Goal: Transaction & Acquisition: Purchase product/service

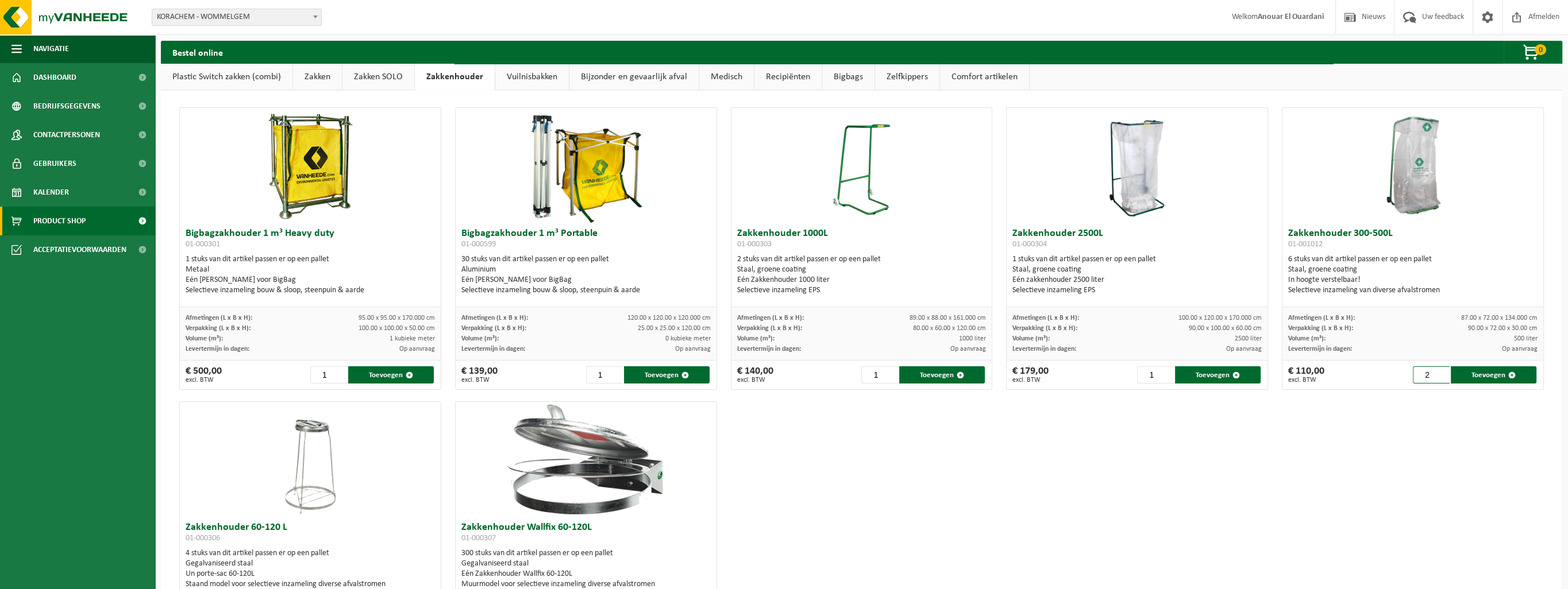
click at [1434, 371] on input "2" at bounding box center [1431, 375] width 37 height 17
click at [1434, 371] on input "3" at bounding box center [1431, 375] width 37 height 17
click at [1434, 371] on input "4" at bounding box center [1431, 375] width 37 height 17
type input "5"
click at [1434, 371] on input "5" at bounding box center [1431, 375] width 37 height 17
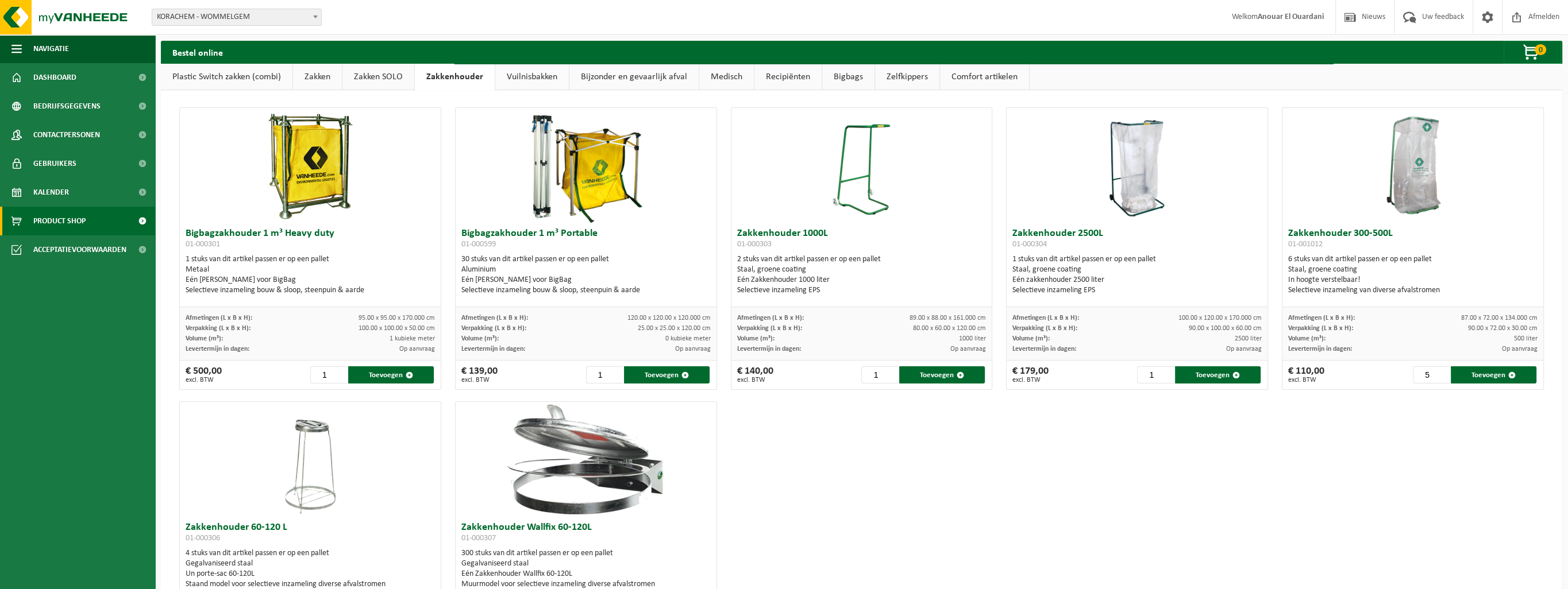
click at [1416, 178] on img at bounding box center [1413, 165] width 115 height 115
click at [1508, 375] on span "button" at bounding box center [1512, 375] width 7 height 7
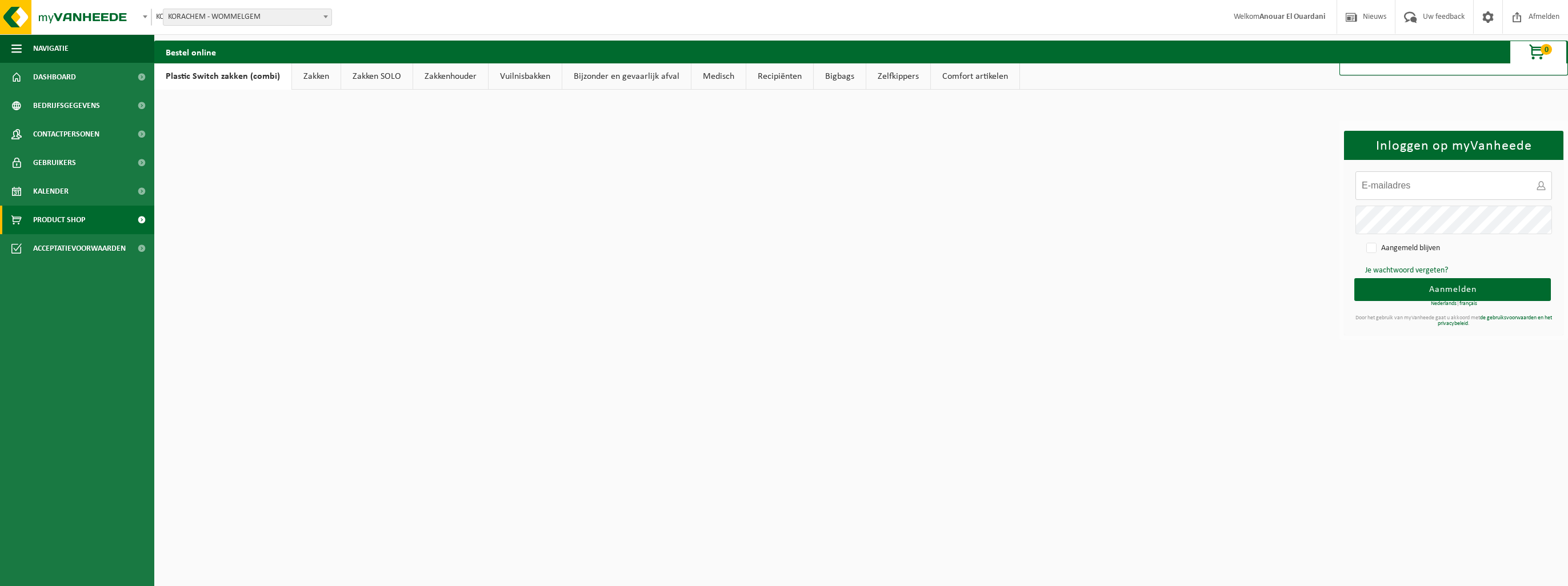
type input "a.elouardani@korachem.com"
click at [1435, 289] on span "Aanmelden" at bounding box center [1453, 289] width 47 height 9
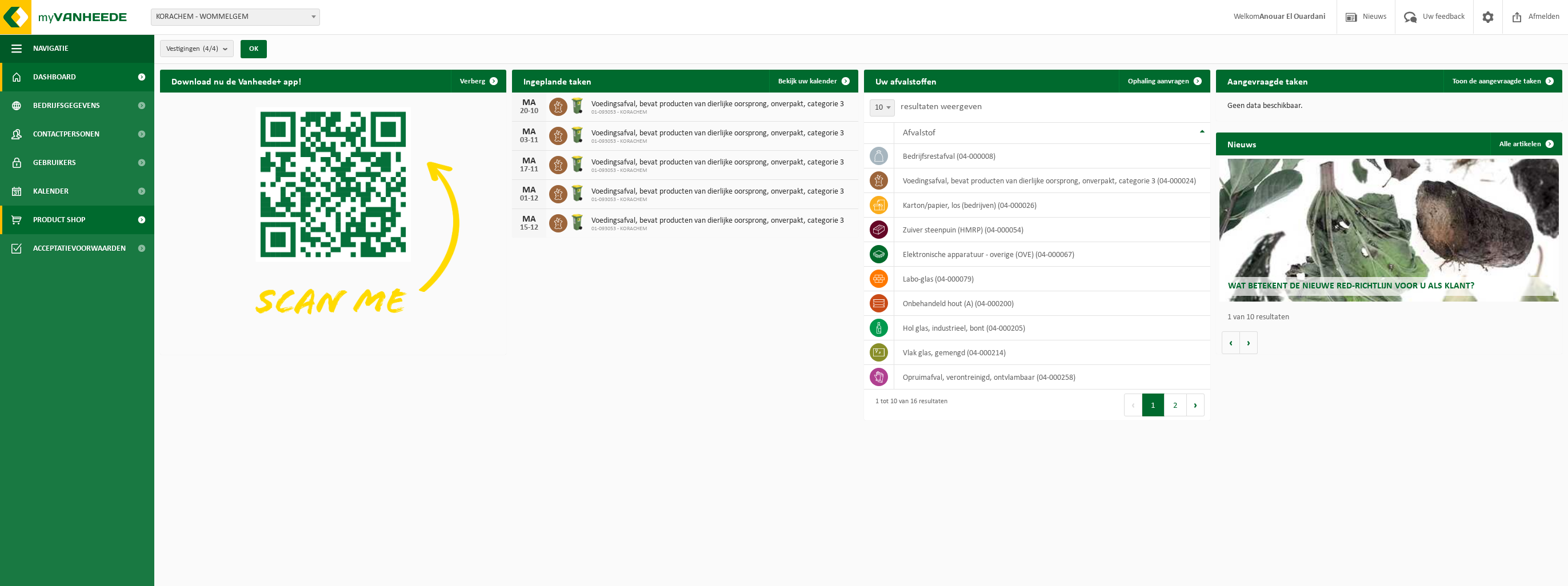
click at [33, 229] on span "Product Shop" at bounding box center [58, 220] width 52 height 29
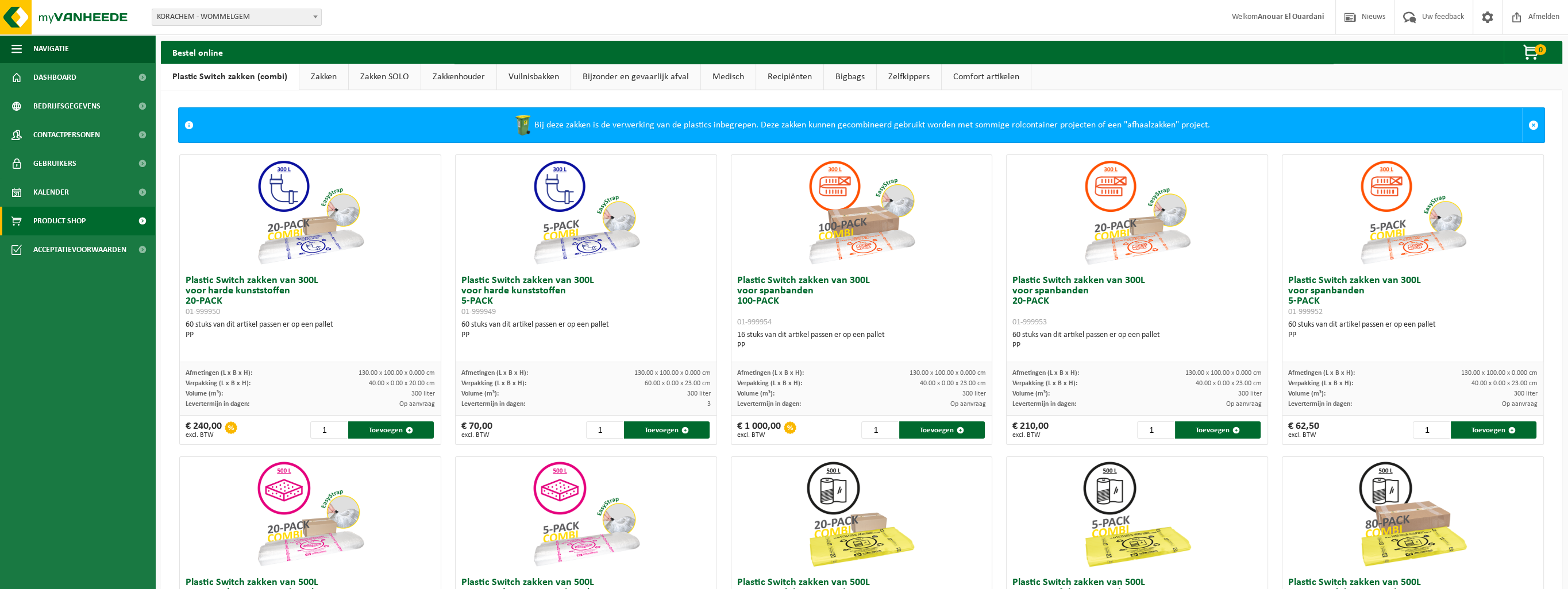
click at [469, 81] on link "Zakkenhouder" at bounding box center [458, 76] width 75 height 26
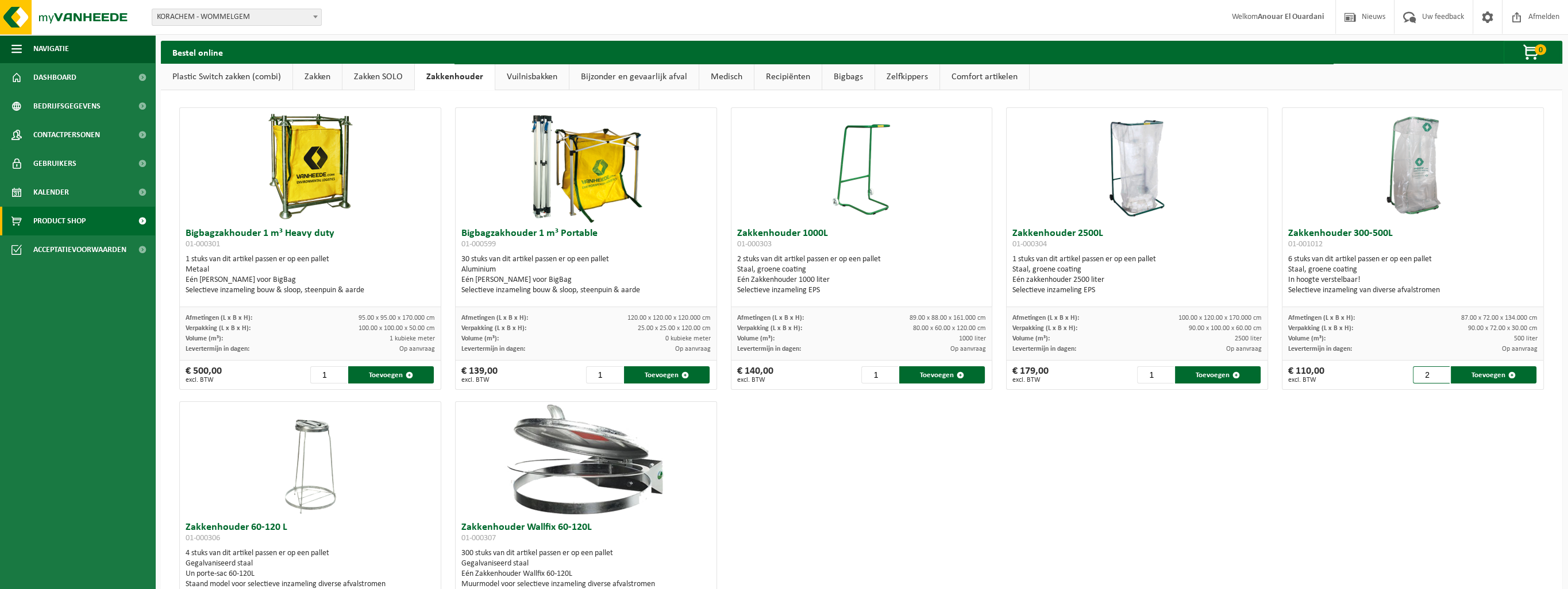
click at [1432, 371] on input "2" at bounding box center [1431, 375] width 37 height 17
click at [1432, 371] on input "4" at bounding box center [1431, 375] width 37 height 17
click at [1432, 371] on input "5" at bounding box center [1431, 375] width 37 height 17
click at [1508, 376] on span "button" at bounding box center [1512, 375] width 7 height 7
type input "1"
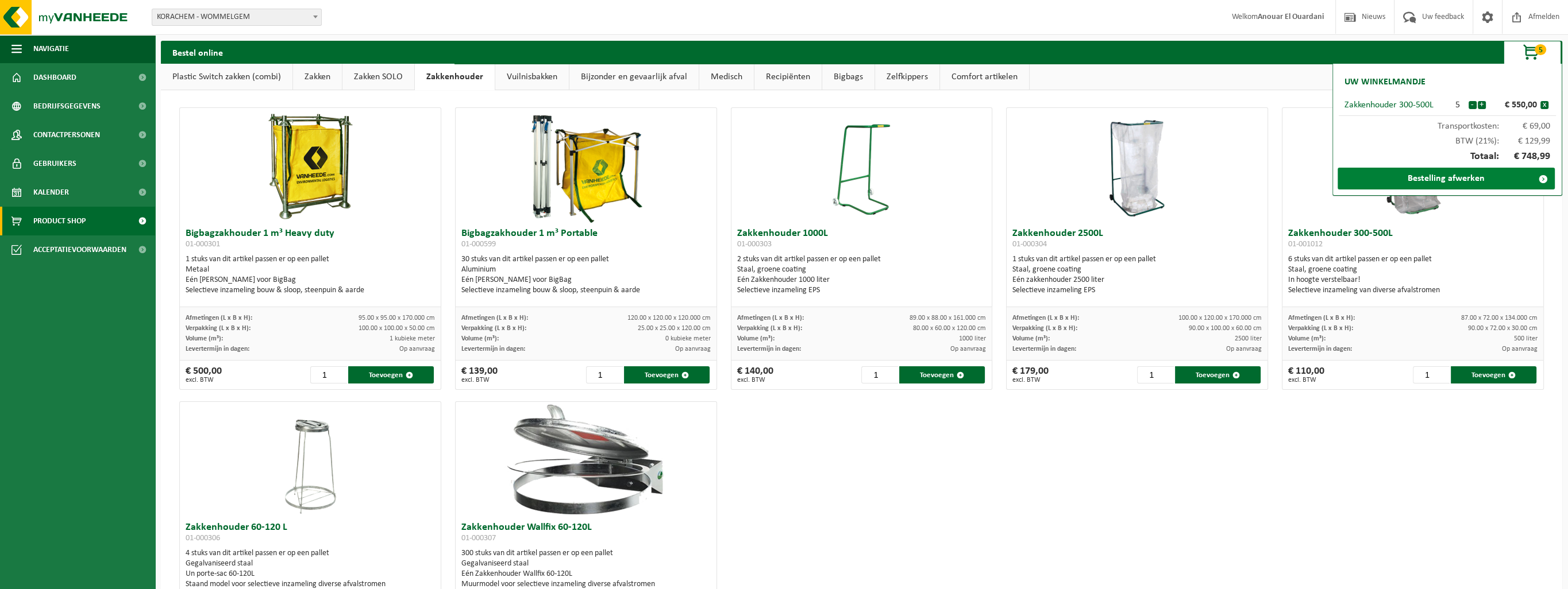
click at [1411, 178] on link "Bestelling afwerken" at bounding box center [1446, 179] width 217 height 22
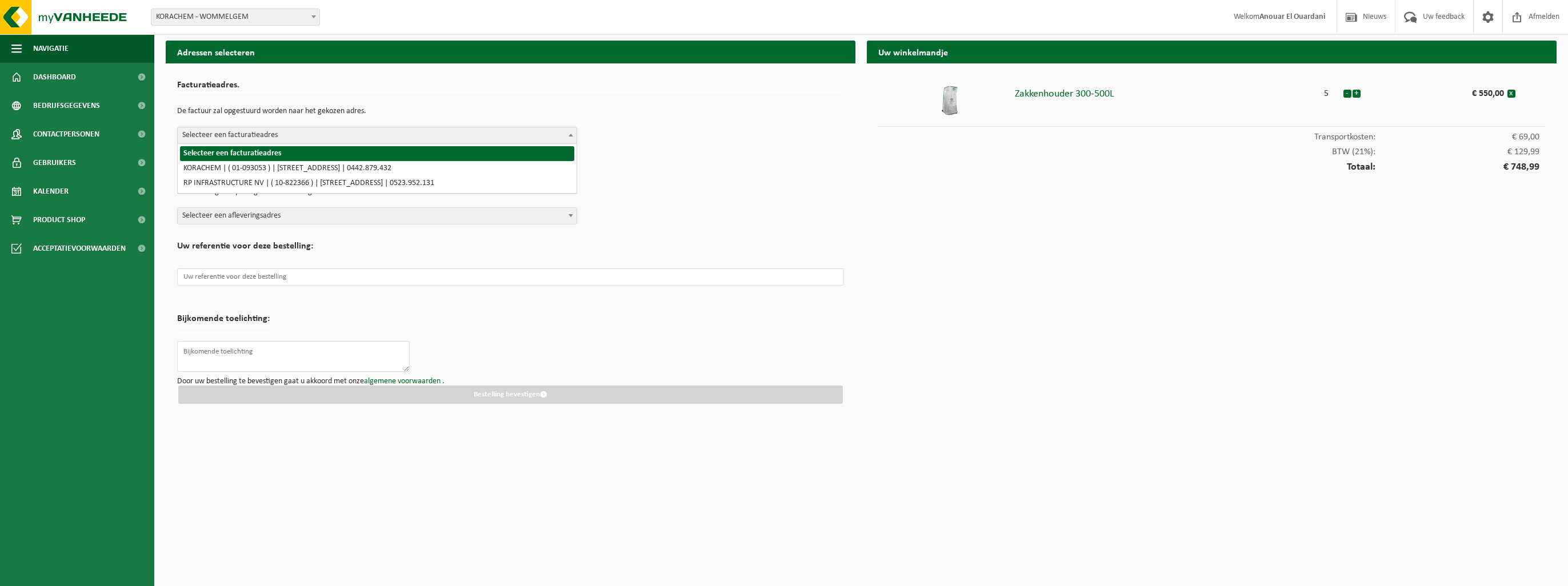
click at [330, 141] on span "Selecteer een facturatieadres" at bounding box center [377, 135] width 399 height 16
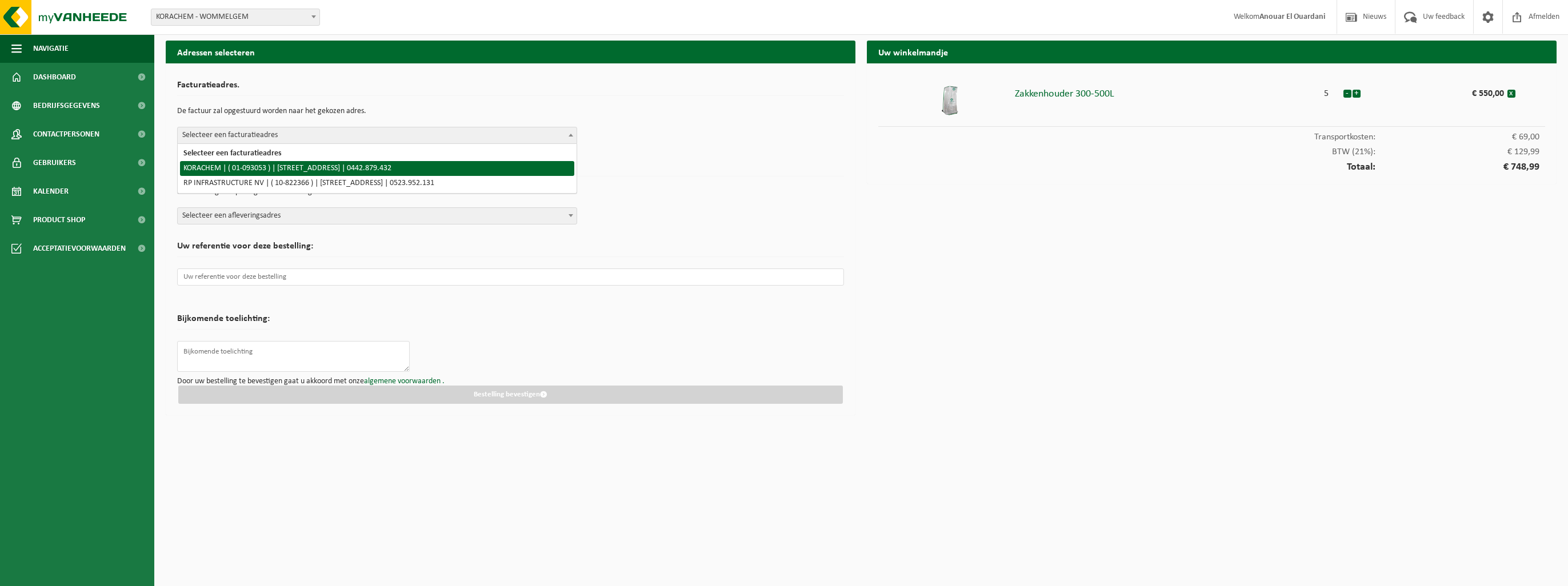
select select "16514"
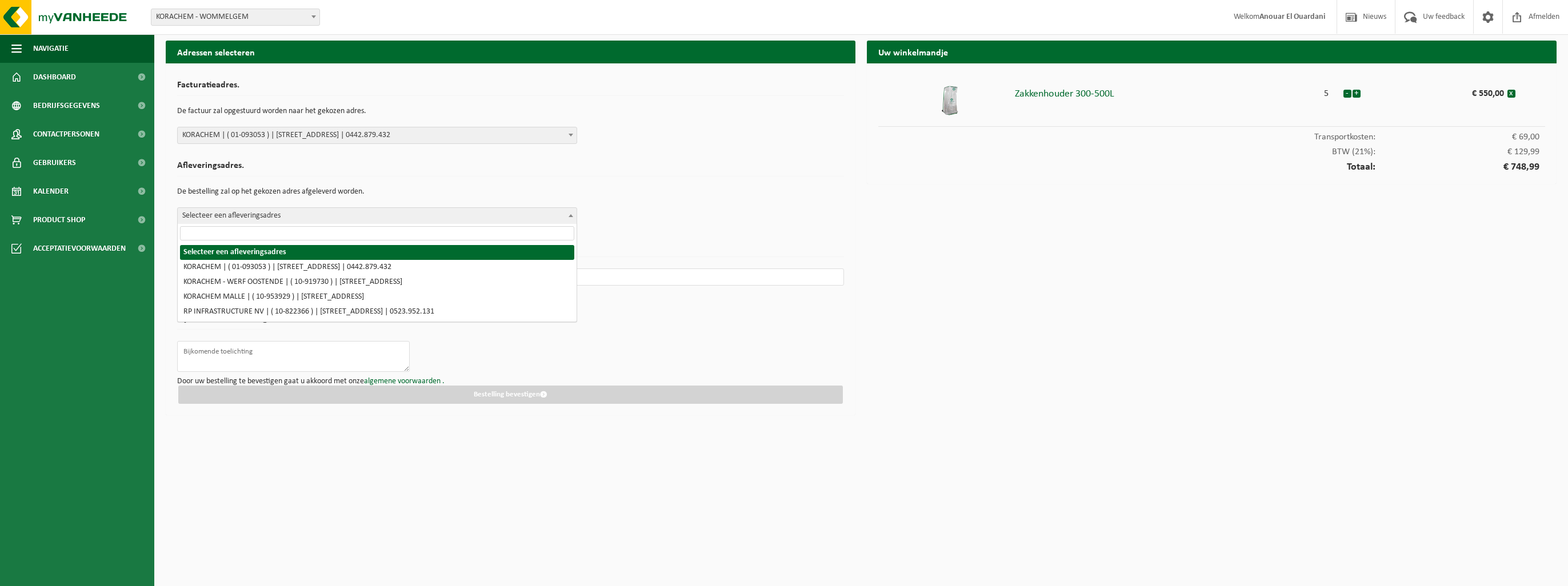
click at [301, 215] on span "Selecteer een afleveringsadres" at bounding box center [377, 216] width 399 height 16
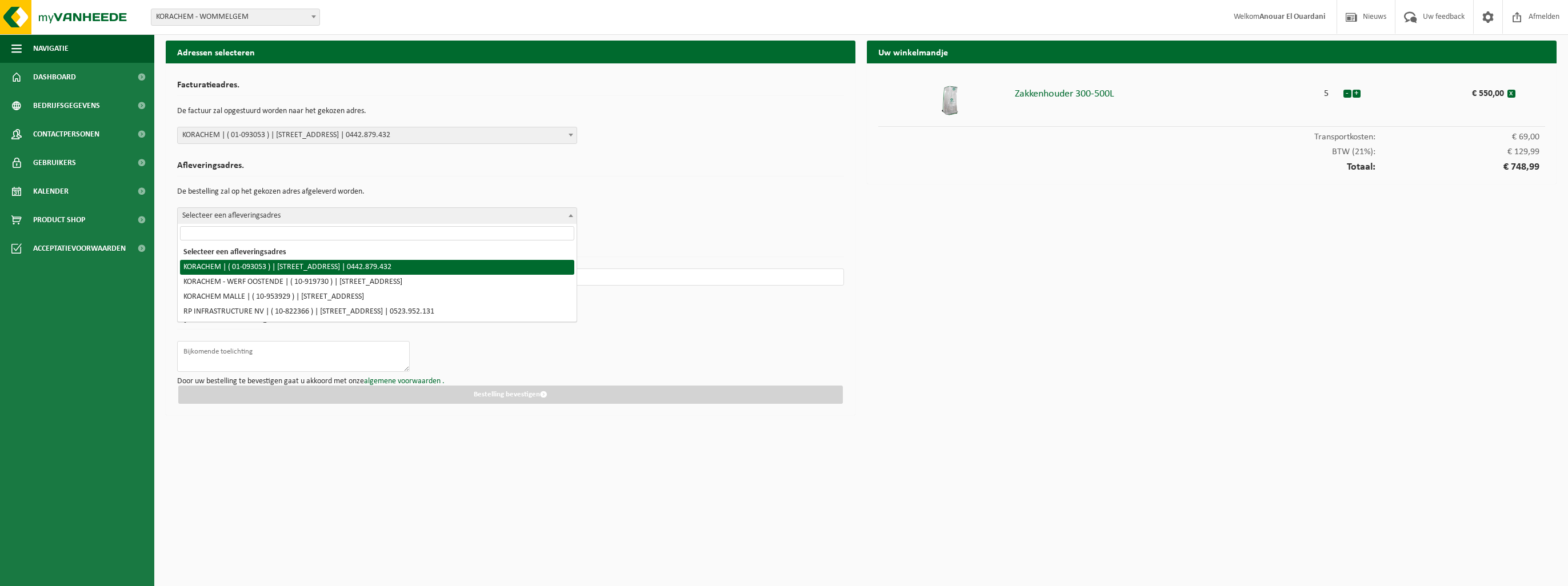
select select "16514"
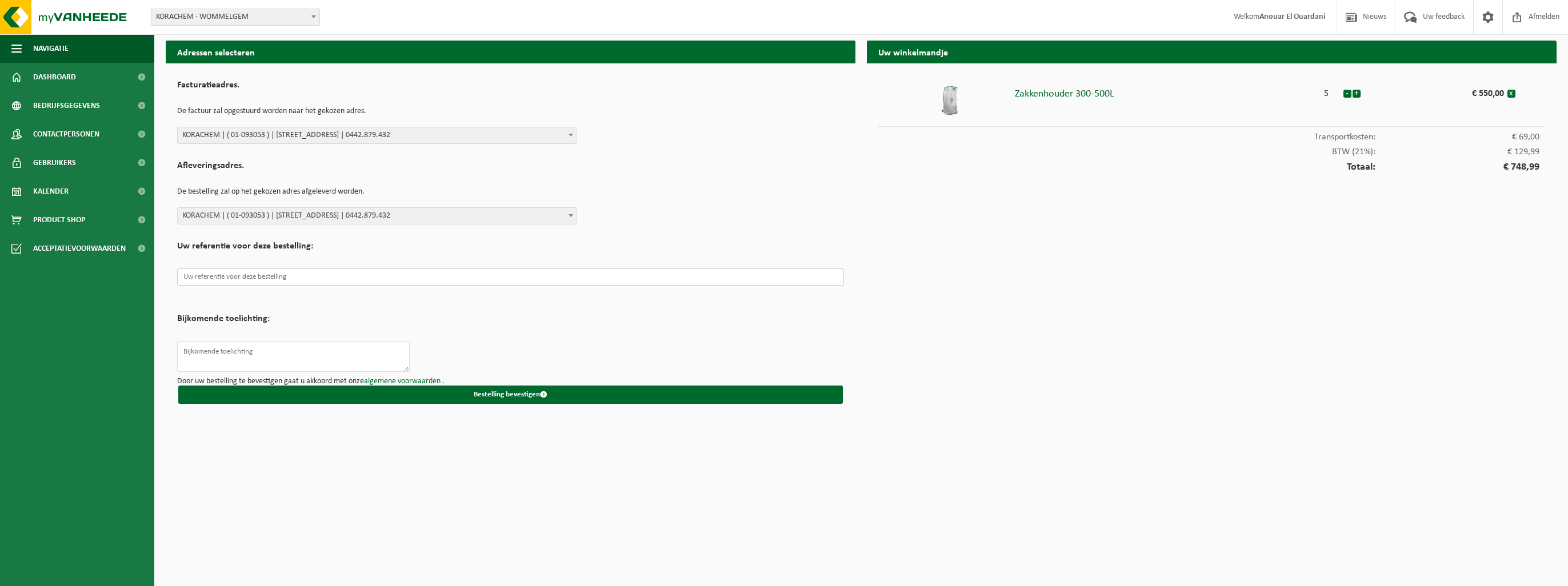
click at [294, 275] on input "text" at bounding box center [511, 277] width 667 height 17
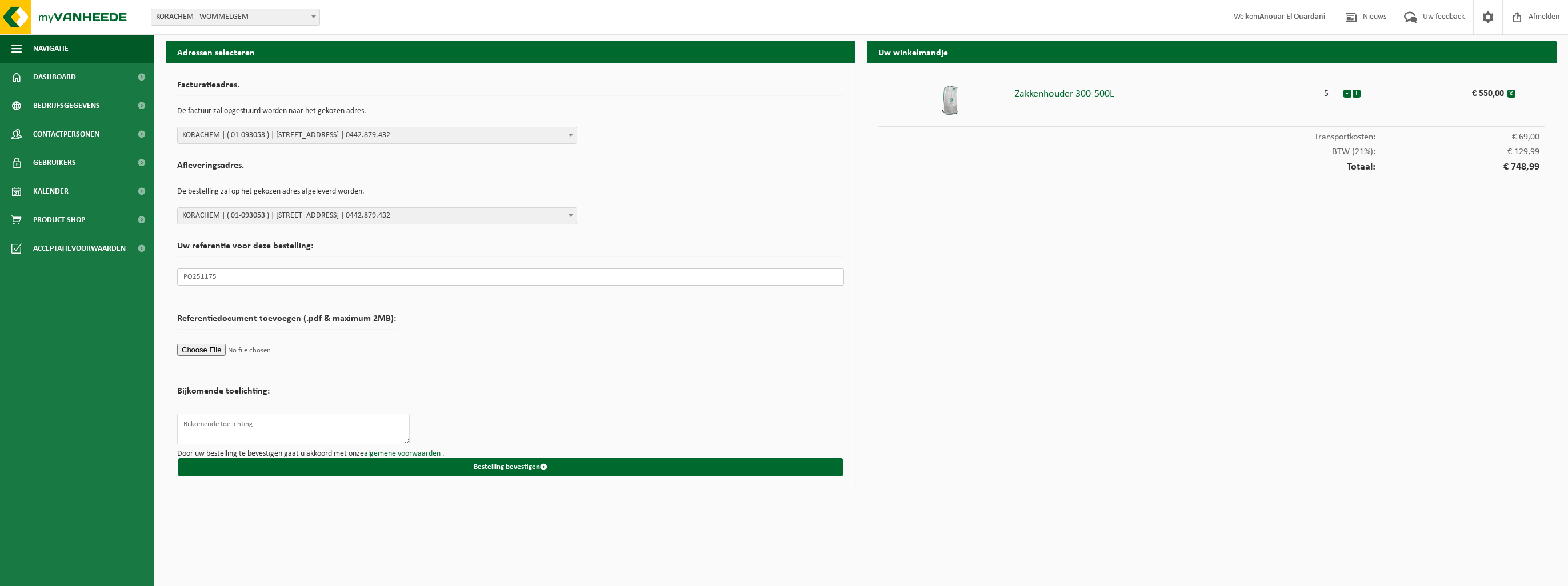
type input "PO251175"
click at [438, 369] on form "Facturatieadres. De factuur zal opgestuurd worden naar het gekozen adres. Selec…" at bounding box center [511, 276] width 667 height 402
click at [512, 467] on button "Bestelling bevestigen" at bounding box center [511, 467] width 665 height 18
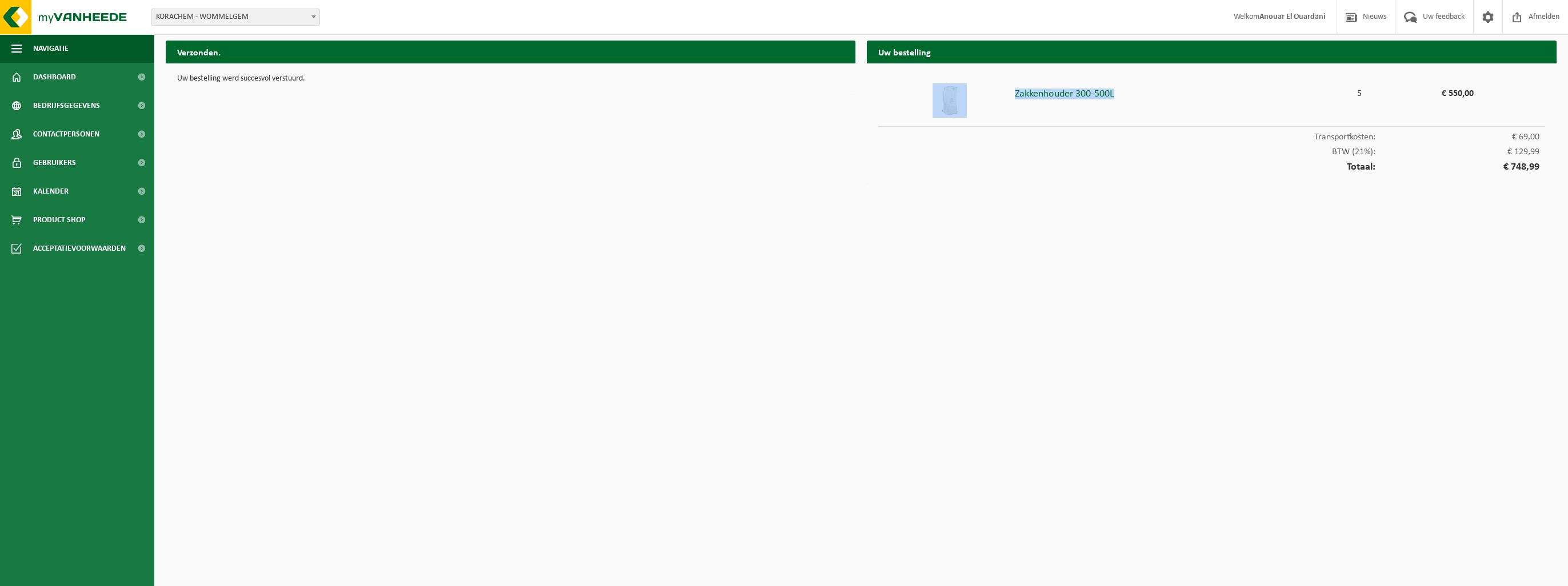
drag, startPoint x: 1124, startPoint y: 91, endPoint x: 1017, endPoint y: 98, distance: 107.2
click at [1012, 98] on li "Zakkenhouder 300-500L 5 € 550,00" at bounding box center [1212, 100] width 667 height 52
drag, startPoint x: 1017, startPoint y: 98, endPoint x: 1040, endPoint y: 92, distance: 23.8
copy li "Zakkenhouder 300-500L"
click at [1195, 192] on html "Vestiging: KORACHEM - WOMMELGEM KORACHEM - WERF [GEOGRAPHIC_DATA] - OOSTENDE [G…" at bounding box center [784, 293] width 1568 height 586
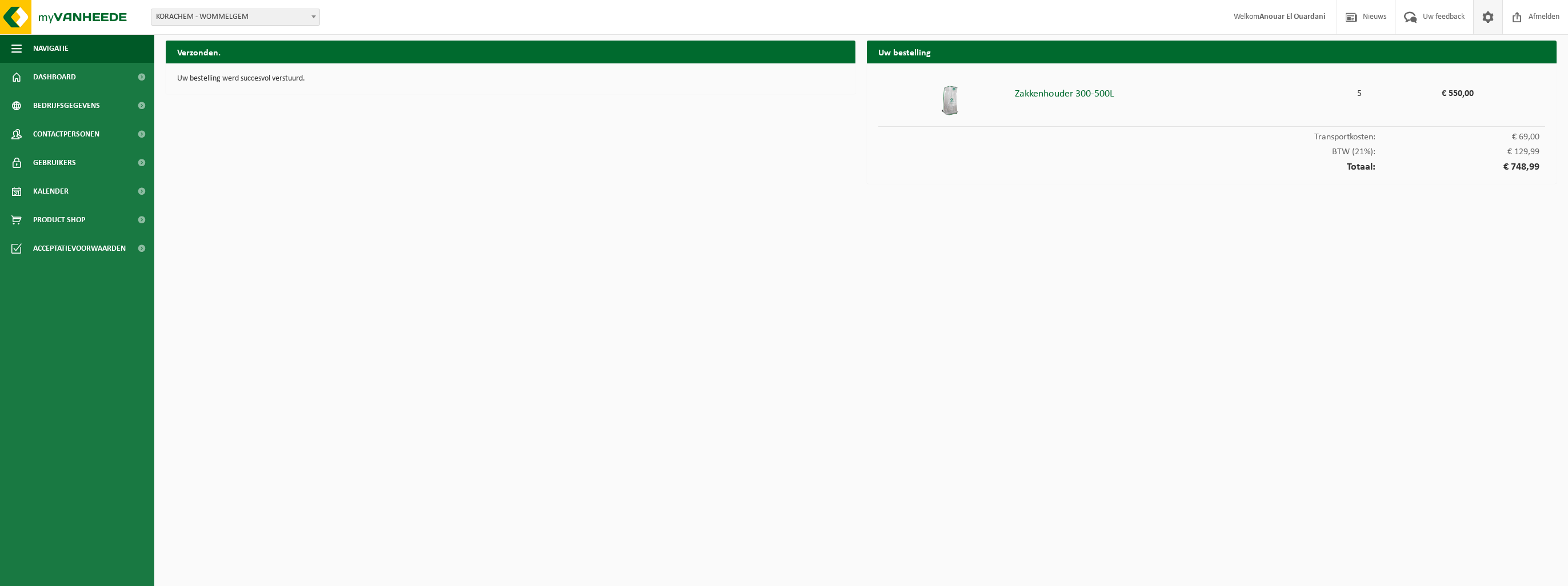
click at [1481, 21] on span at bounding box center [1488, 16] width 17 height 33
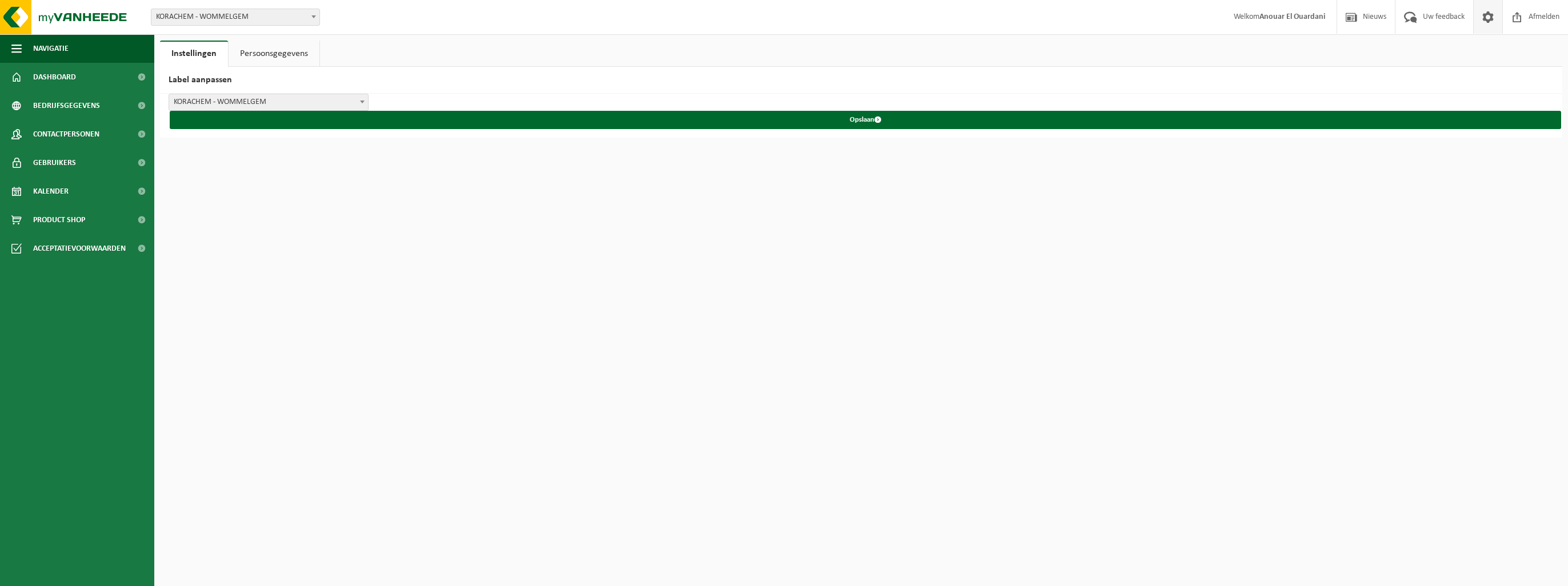
click at [229, 282] on html "Vestiging: KORACHEM - WOMMELGEM KORACHEM - WERF OOSTENDE - OOSTENDE KORACHEM MA…" at bounding box center [784, 293] width 1568 height 586
click at [1441, 499] on html "Vestiging: KORACHEM - WOMMELGEM KORACHEM - WERF OOSTENDE - OOSTENDE KORACHEM MA…" at bounding box center [784, 293] width 1568 height 586
click at [272, 61] on link "Persoonsgegevens" at bounding box center [274, 54] width 91 height 26
